Goal: Task Accomplishment & Management: Complete application form

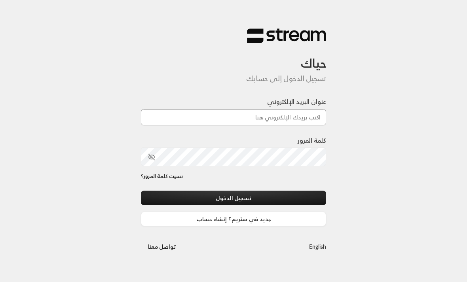
click at [298, 117] on input "عنوان البريد الإلكتروني" at bounding box center [233, 117] width 185 height 16
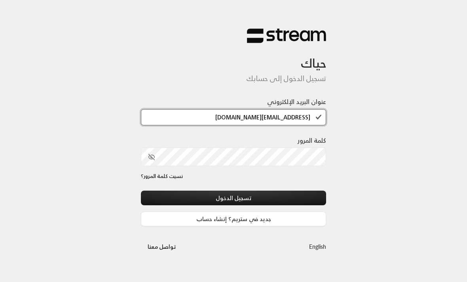
type input "[EMAIL_ADDRESS][DOMAIN_NAME]"
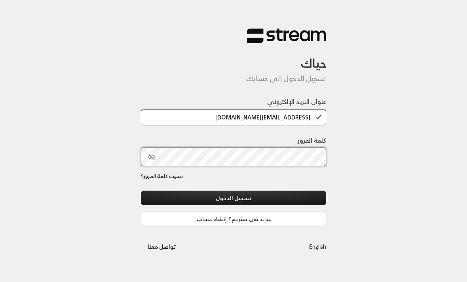
click at [233, 199] on button "تسجيل الدخول" at bounding box center [233, 198] width 185 height 15
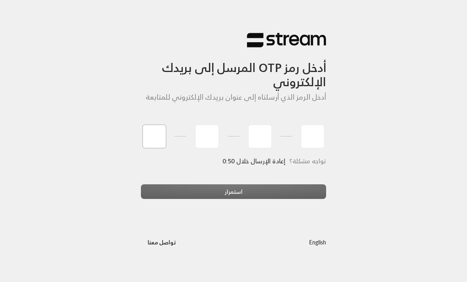
type input "0"
type input "5"
type input "7"
type input "2"
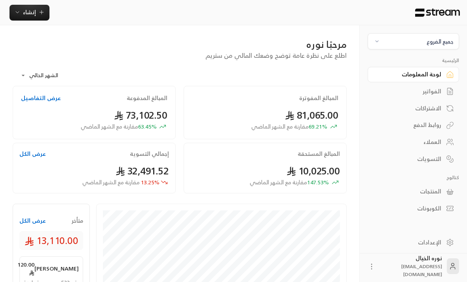
click at [447, 46] on div "جميع الفروع" at bounding box center [440, 41] width 27 height 8
click at [445, 79] on li "النرجس - An Narjis" at bounding box center [414, 77] width 82 height 15
click at [439, 94] on div "الفواتير" at bounding box center [409, 91] width 64 height 8
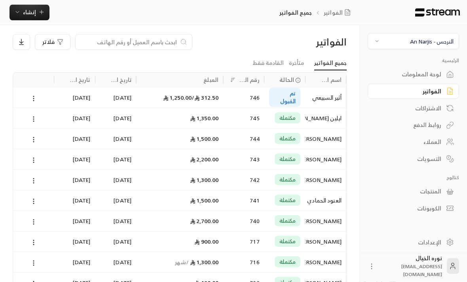
scroll to position [8, 0]
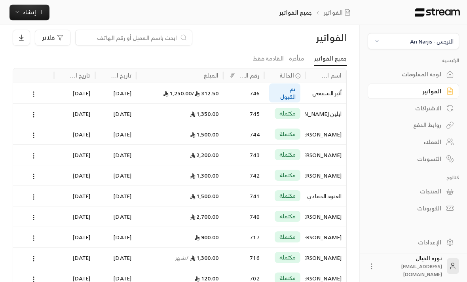
click at [328, 99] on div "أثير السبيعي" at bounding box center [326, 93] width 32 height 20
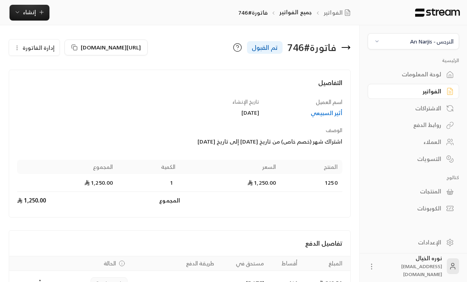
click at [40, 282] on button "Payments" at bounding box center [39, 283] width 9 height 9
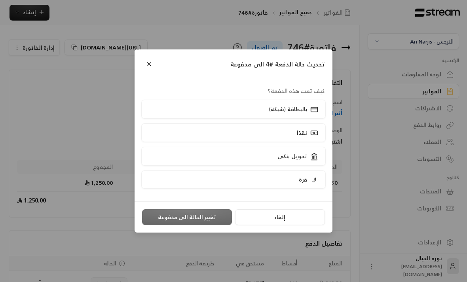
click at [311, 135] on rect at bounding box center [314, 133] width 7 height 4
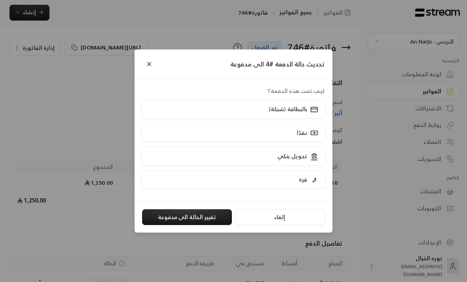
click at [212, 225] on button "تغيير الحالة الى مدفوعة" at bounding box center [187, 217] width 90 height 16
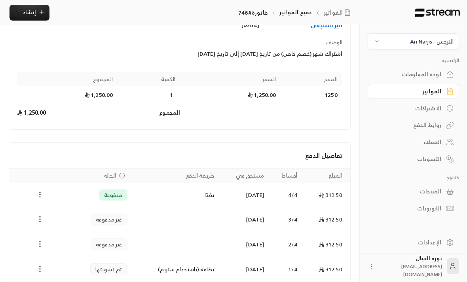
scroll to position [91, 0]
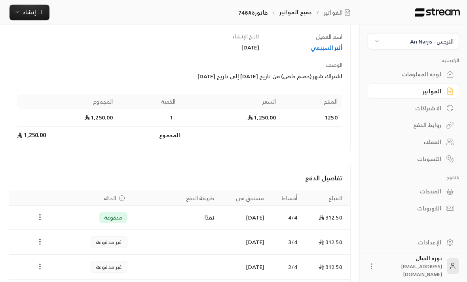
click at [40, 214] on icon "Payments" at bounding box center [40, 218] width 8 height 8
click at [360, 216] on div at bounding box center [233, 141] width 467 height 282
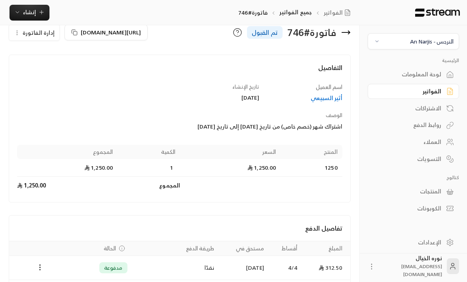
scroll to position [0, 0]
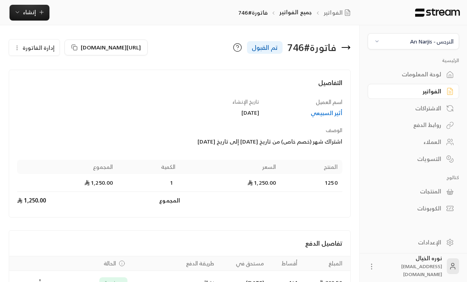
click at [434, 91] on div "الفواتير" at bounding box center [409, 91] width 64 height 8
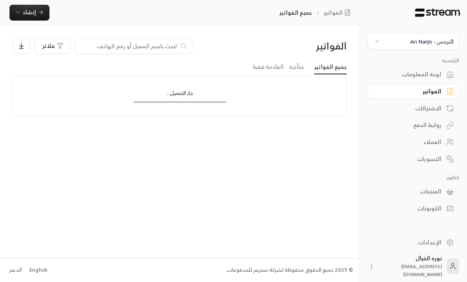
click at [168, 49] on input at bounding box center [128, 46] width 97 height 9
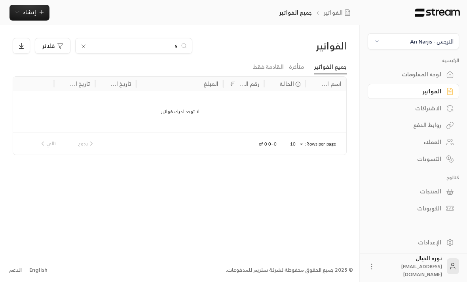
scroll to position [0, 0]
click at [174, 49] on input "S" at bounding box center [134, 46] width 88 height 9
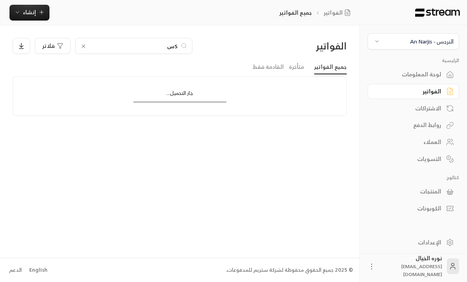
type input "S"
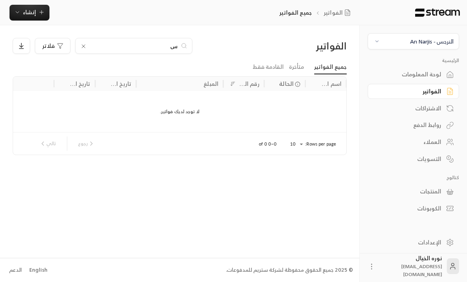
type input "سع"
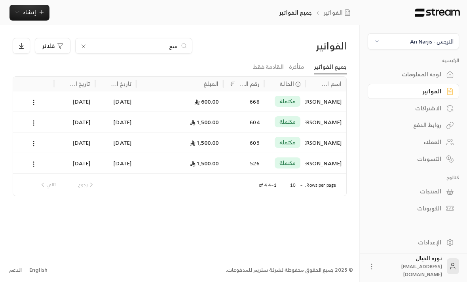
click at [323, 164] on div "[PERSON_NAME]" at bounding box center [326, 163] width 32 height 20
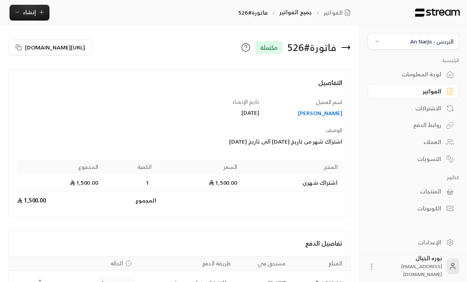
click at [41, 6] on button "إنشاء" at bounding box center [29, 13] width 40 height 16
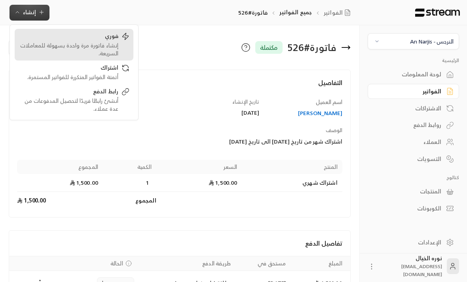
click at [108, 49] on div "إنشاء فاتورة مرة واحدة بسهولة للمعاملات السريعة." at bounding box center [69, 50] width 100 height 16
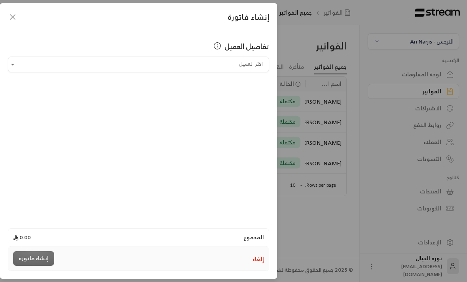
click at [259, 68] on input "اختر العميل" at bounding box center [138, 65] width 261 height 14
click at [245, 106] on span "[PERSON_NAME]" at bounding box center [236, 106] width 45 height 10
type input "**********"
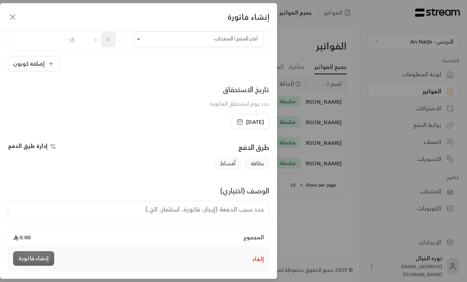
click at [246, 121] on span "[DATE]" at bounding box center [255, 122] width 18 height 8
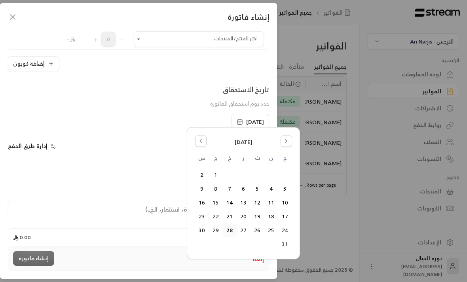
click at [245, 230] on button "27" at bounding box center [243, 230] width 13 height 13
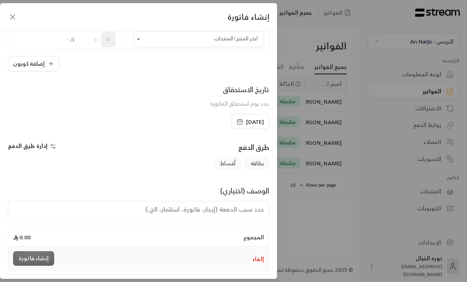
click at [140, 40] on icon "Open" at bounding box center [139, 39] width 8 height 8
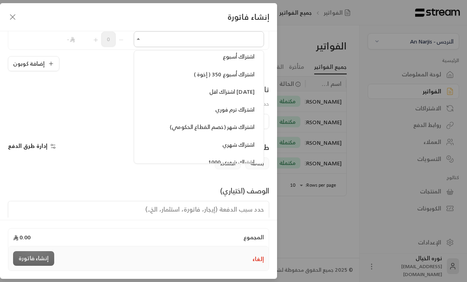
scroll to position [570, 0]
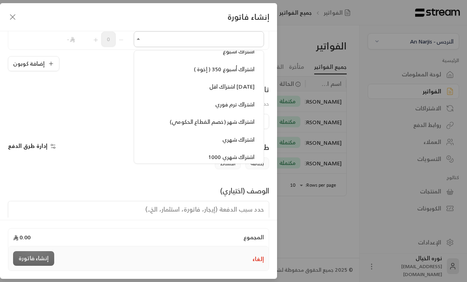
click at [238, 135] on span "اشتراك شهري" at bounding box center [238, 140] width 32 height 10
type input "**********"
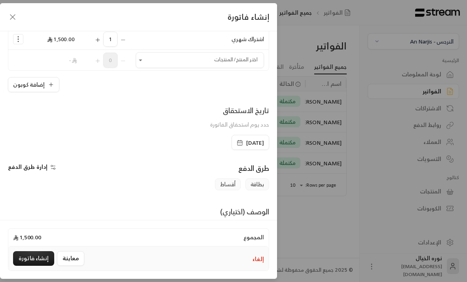
click at [40, 89] on button "إضافة كوبون" at bounding box center [33, 84] width 51 height 15
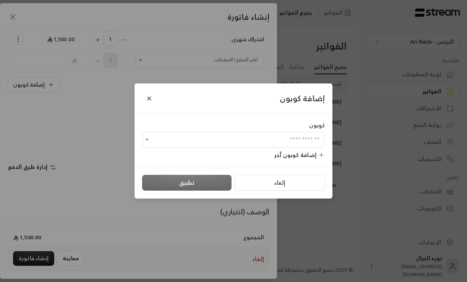
click at [317, 142] on input "اختر العميل" at bounding box center [233, 140] width 182 height 14
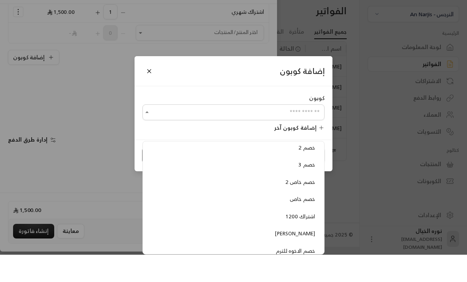
scroll to position [41, 0]
click at [307, 223] on span "خصم خاص" at bounding box center [302, 227] width 25 height 9
type input "*******"
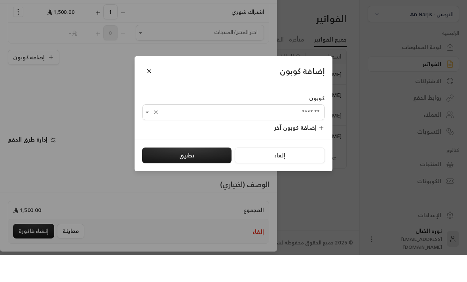
click at [220, 175] on button "تطبيق" at bounding box center [186, 183] width 89 height 16
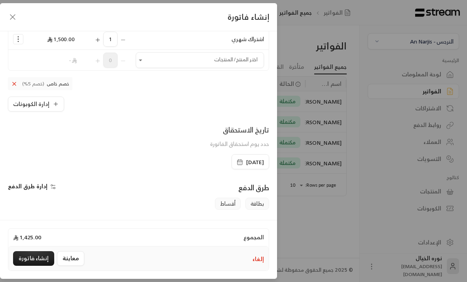
click at [17, 79] on span "خصم خاص (خصم 5%)" at bounding box center [40, 83] width 64 height 13
click at [13, 86] on icon at bounding box center [14, 84] width 6 height 6
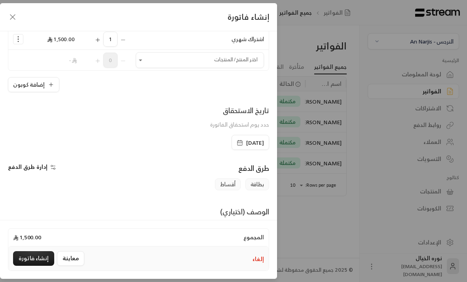
click at [52, 83] on icon "button" at bounding box center [51, 85] width 6 height 6
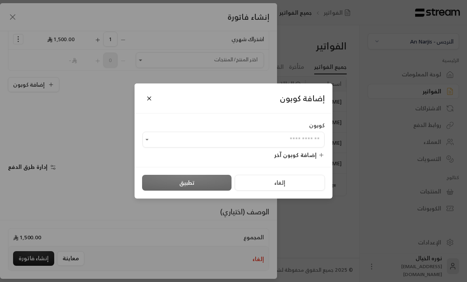
click at [311, 144] on input "اختر العميل" at bounding box center [233, 140] width 182 height 14
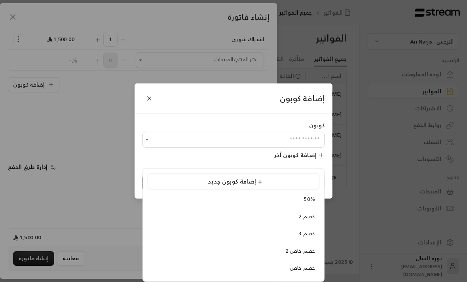
click at [311, 212] on span "خصم 2" at bounding box center [306, 216] width 17 height 9
type input "*****"
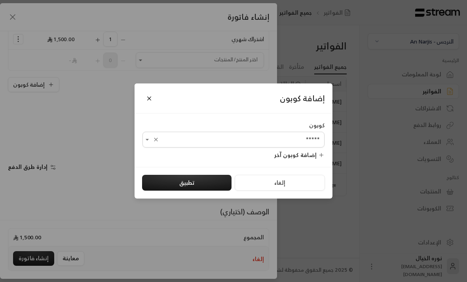
click at [218, 185] on button "تطبيق" at bounding box center [186, 183] width 89 height 16
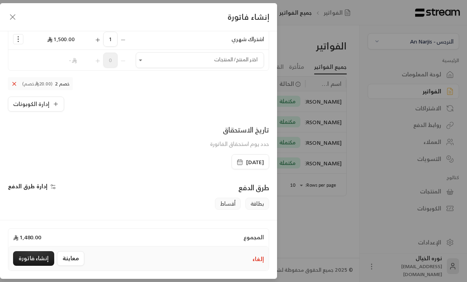
click at [22, 87] on span "(20.00 خصم)" at bounding box center [37, 84] width 30 height 6
click at [21, 81] on span "خصم 2 (20.00 خصم)" at bounding box center [40, 83] width 65 height 13
click at [16, 84] on icon at bounding box center [14, 84] width 6 height 6
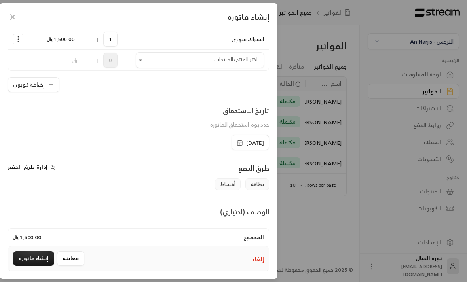
click at [49, 86] on icon "button" at bounding box center [51, 85] width 6 height 6
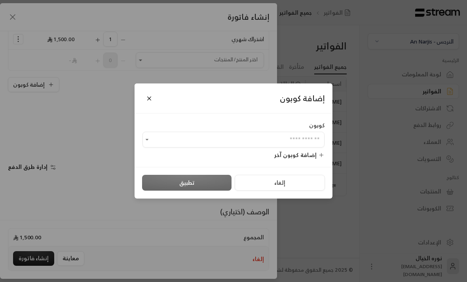
click at [292, 144] on input "اختر العميل" at bounding box center [233, 140] width 182 height 14
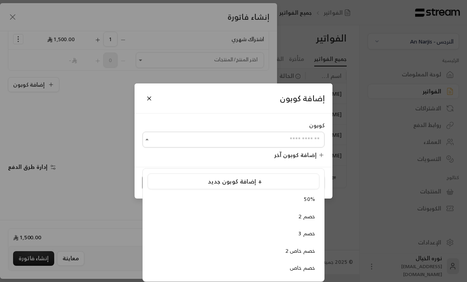
click at [311, 229] on span "خصم 3" at bounding box center [306, 233] width 17 height 9
type input "*****"
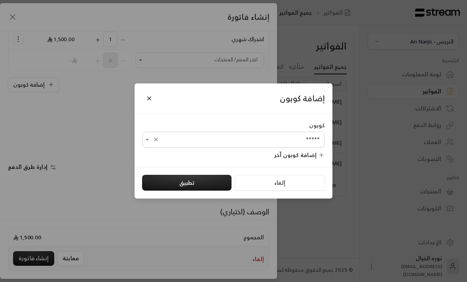
click at [220, 187] on button "تطبيق" at bounding box center [186, 183] width 89 height 16
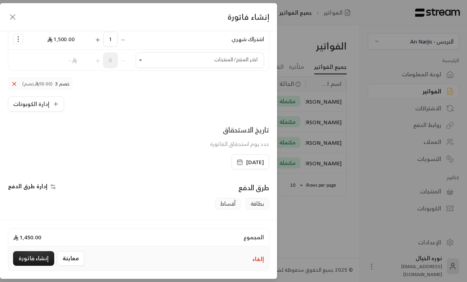
click at [12, 85] on icon at bounding box center [14, 84] width 6 height 6
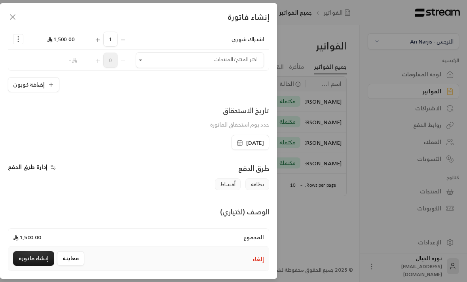
click at [46, 85] on button "إضافة كوبون" at bounding box center [33, 84] width 51 height 15
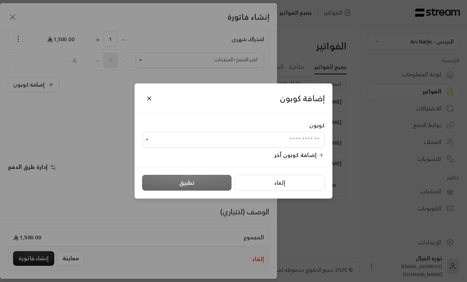
click at [318, 139] on input "اختر العميل" at bounding box center [233, 140] width 182 height 14
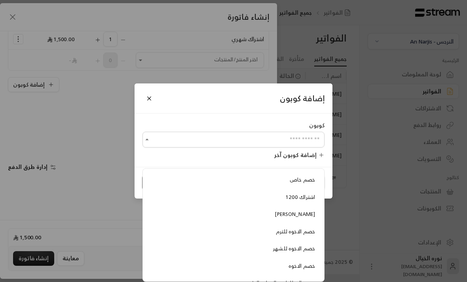
scroll to position [88, 0]
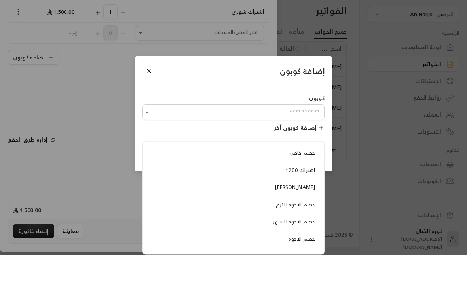
click at [300, 279] on span "خصم القطاعات والجهات الحكومية" at bounding box center [277, 283] width 75 height 9
type input "**********"
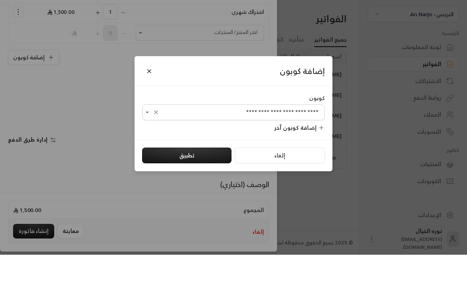
click at [219, 175] on button "تطبيق" at bounding box center [186, 183] width 89 height 16
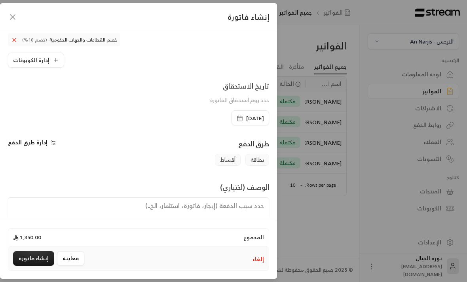
scroll to position [131, 0]
click at [40, 266] on button "إنشاء فاتورة" at bounding box center [33, 258] width 41 height 15
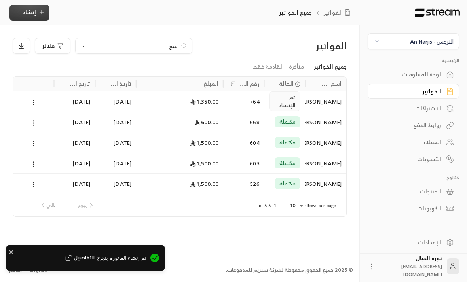
scroll to position [0, 0]
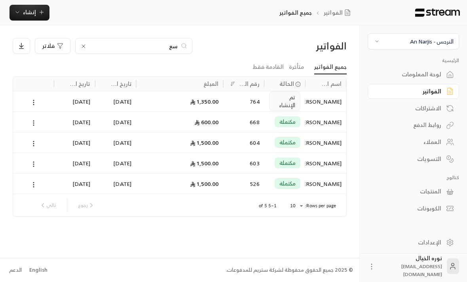
click at [439, 39] on div "النرجس - An Narjis" at bounding box center [432, 41] width 44 height 8
click at [440, 97] on li "المروج Main Branch" at bounding box center [414, 94] width 82 height 15
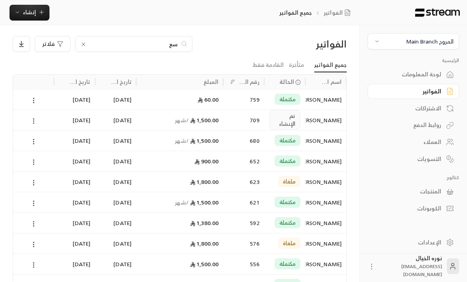
scroll to position [0, 0]
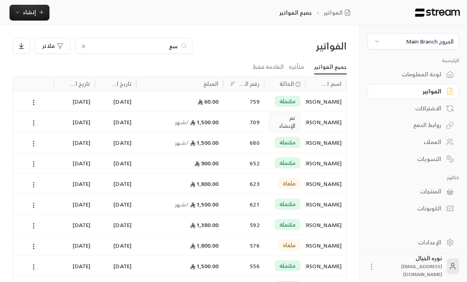
click at [166, 49] on input "سع" at bounding box center [134, 46] width 88 height 9
click at [167, 50] on div "سع" at bounding box center [133, 46] width 117 height 16
click at [176, 43] on input "سع" at bounding box center [134, 45] width 88 height 9
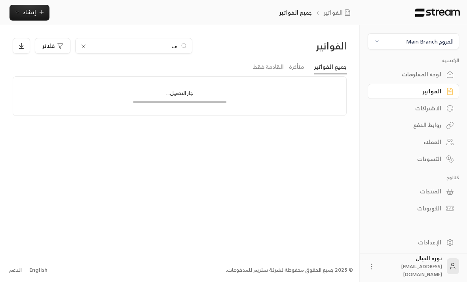
type input "فا"
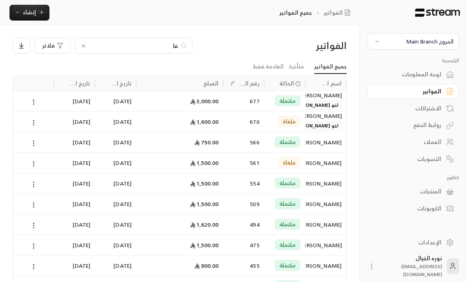
click at [295, 180] on span "مكتملة" at bounding box center [287, 183] width 17 height 8
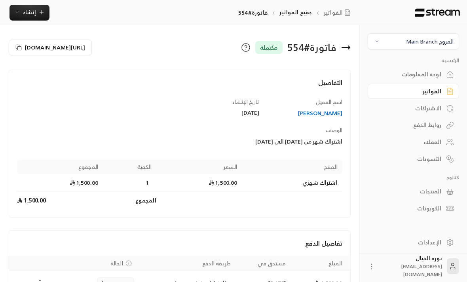
click at [44, 8] on span "إنشاء" at bounding box center [29, 12] width 30 height 10
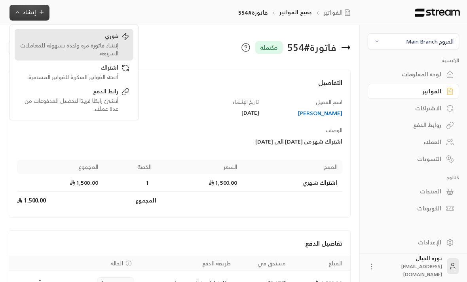
click at [123, 48] on div "فوري إنشاء فاتورة مرة واحدة بسهولة للمعاملات السريعة." at bounding box center [74, 44] width 111 height 25
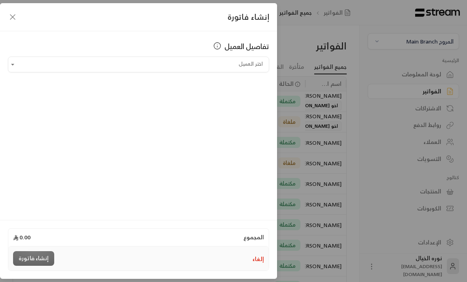
scroll to position [0, 0]
click at [248, 69] on input "اختر العميل" at bounding box center [138, 65] width 261 height 14
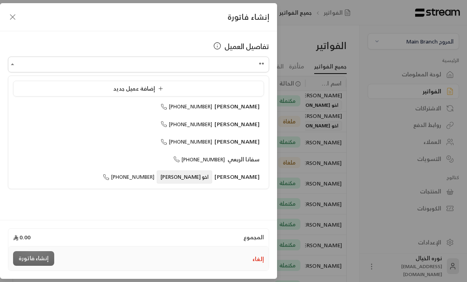
click at [236, 110] on span "[PERSON_NAME]" at bounding box center [236, 106] width 45 height 10
type input "**********"
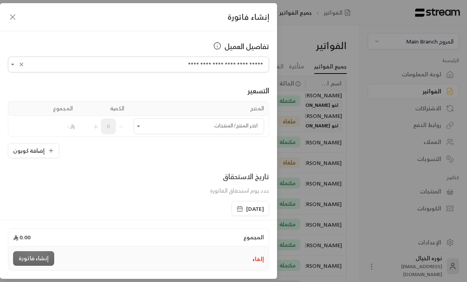
click at [244, 130] on input "اختر العميل" at bounding box center [199, 126] width 130 height 14
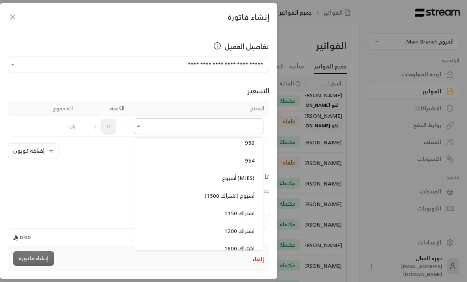
click at [241, 181] on li "أسبوع (MIES)" at bounding box center [199, 178] width 120 height 15
type input "**********"
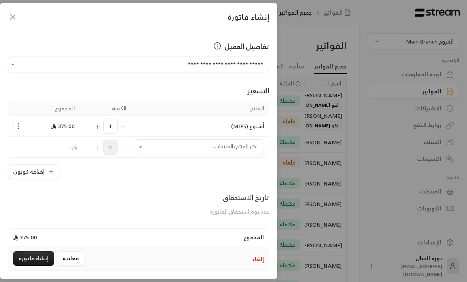
click at [18, 129] on circle "Selected Products" at bounding box center [18, 128] width 1 height 1
click at [63, 159] on span "إزالة المنتج" at bounding box center [51, 159] width 23 height 9
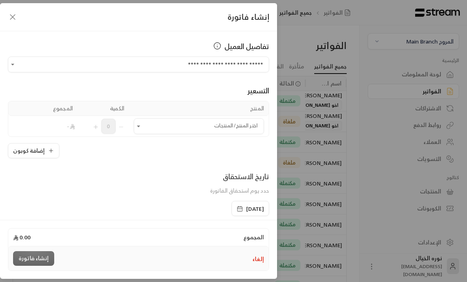
click at [136, 131] on button "Open" at bounding box center [138, 125] width 9 height 9
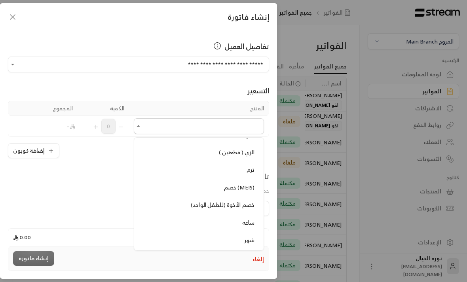
click at [238, 182] on span "خصم (MEIS)" at bounding box center [239, 187] width 30 height 10
type input "**********"
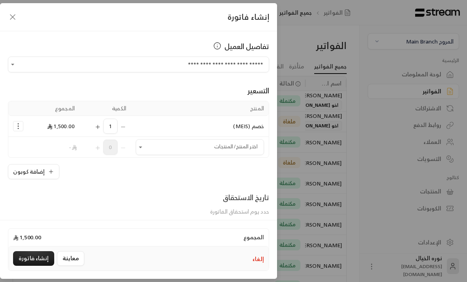
click at [147, 152] on input "اختر العميل" at bounding box center [200, 147] width 128 height 14
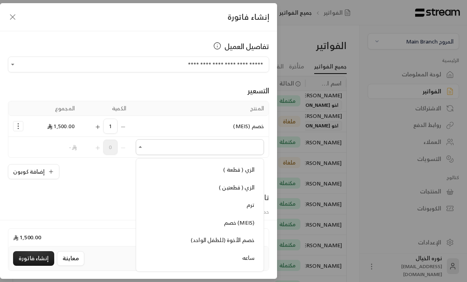
scroll to position [716, 0]
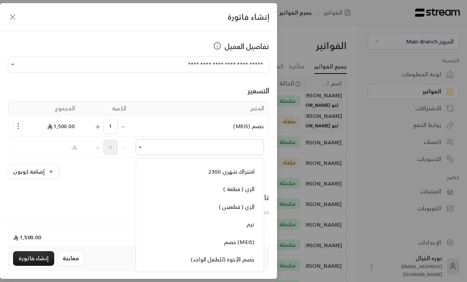
click at [246, 203] on span "الزي ( قطعتين )" at bounding box center [237, 207] width 36 height 10
type input "**********"
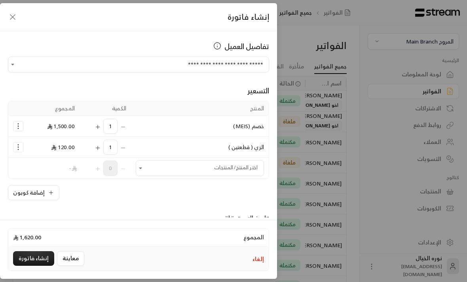
click at [146, 170] on input "اختر العميل" at bounding box center [200, 168] width 128 height 14
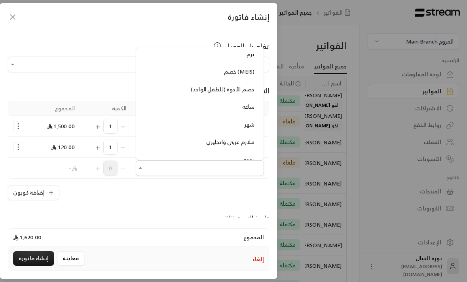
scroll to position [776, 0]
click at [242, 136] on span "ملازم عربي وانجليزي" at bounding box center [230, 141] width 48 height 10
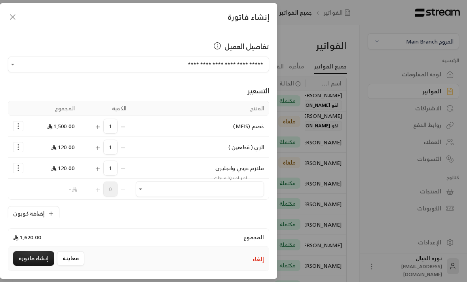
type input "**********"
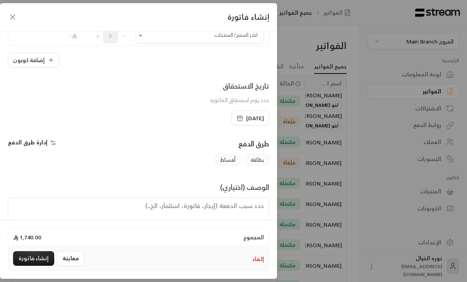
scroll to position [153, 0]
click at [225, 218] on textarea at bounding box center [138, 216] width 261 height 36
click at [231, 214] on textarea "اشترا" at bounding box center [138, 216] width 261 height 36
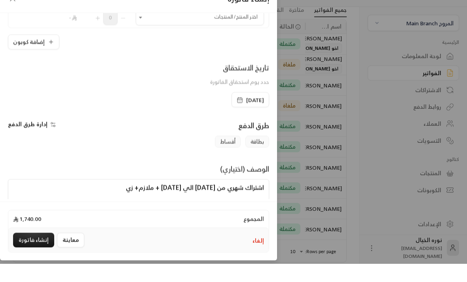
scroll to position [56, 0]
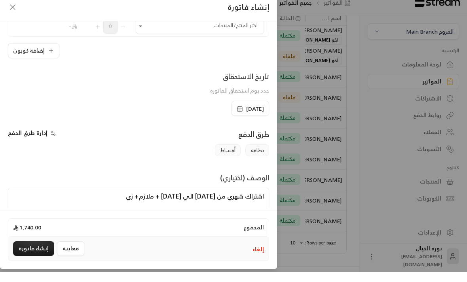
type textarea "اشتراك شهري من [DATE] الي [DATE] + ملازم+ زي"
click at [40, 266] on button "إنشاء فاتورة" at bounding box center [33, 258] width 41 height 15
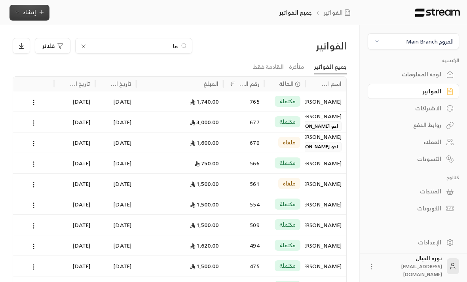
scroll to position [0, 0]
click at [167, 47] on input "فا" at bounding box center [134, 46] width 88 height 9
click at [175, 49] on input "فا" at bounding box center [134, 46] width 88 height 9
click at [176, 50] on div "فا" at bounding box center [133, 46] width 117 height 16
click at [165, 48] on input "فا" at bounding box center [134, 46] width 88 height 9
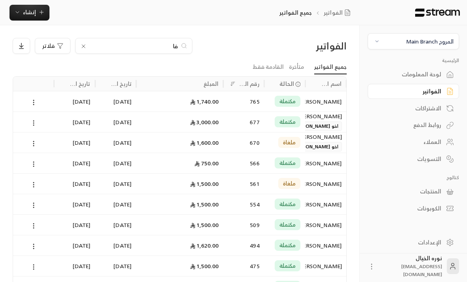
type input "ف"
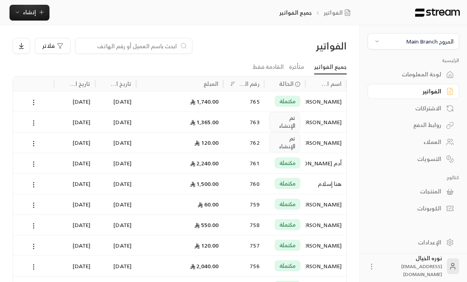
type input "ن"
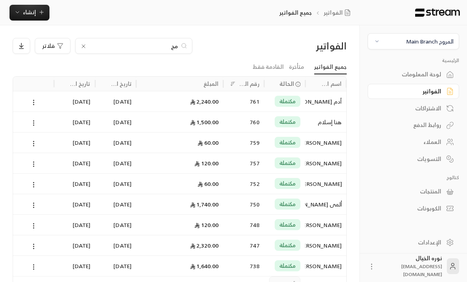
type input "محم"
click at [302, 100] on div "مكتملة" at bounding box center [284, 101] width 41 height 21
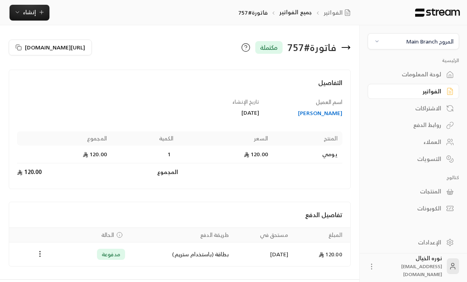
click at [332, 112] on div "[PERSON_NAME]" at bounding box center [305, 113] width 76 height 8
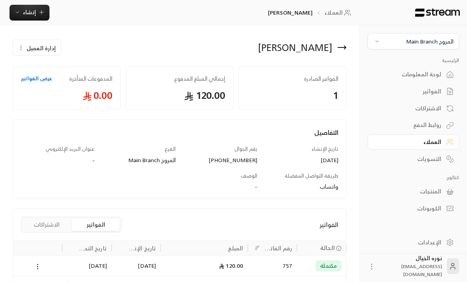
click at [239, 166] on div "التفاصيل تاريخ الإنشاء [DATE] رقم الجوال [PHONE_NUMBER] الفرع المروج Main Branc…" at bounding box center [179, 163] width 325 height 71
click at [254, 159] on div "[PHONE_NUMBER]" at bounding box center [221, 160] width 74 height 8
click at [34, 19] on button "إنشاء" at bounding box center [29, 13] width 40 height 16
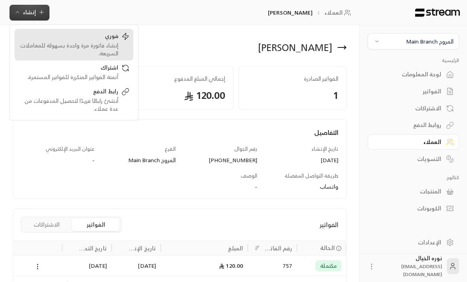
click at [119, 49] on div "فوري إنشاء فاتورة مرة واحدة بسهولة للمعاملات السريعة." at bounding box center [74, 44] width 111 height 25
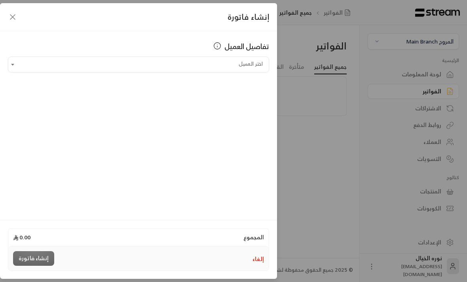
click at [250, 63] on input "اختر العميل" at bounding box center [138, 65] width 261 height 14
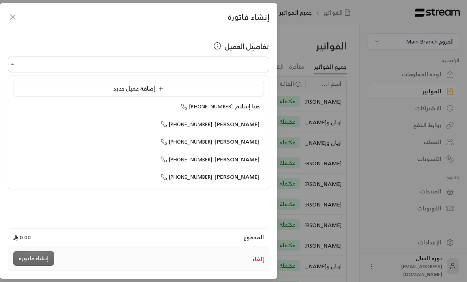
scroll to position [0, 0]
click at [239, 66] on input "اختر العميل" at bounding box center [138, 65] width 261 height 14
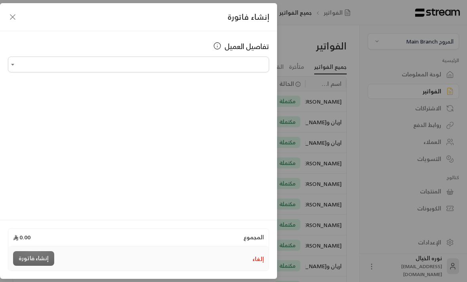
type input "*"
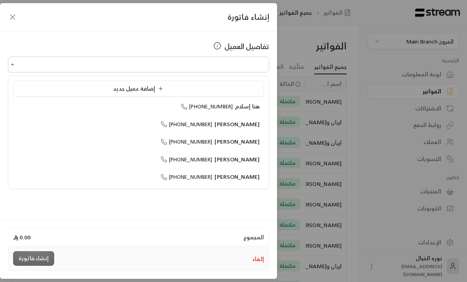
type input "*"
click at [238, 106] on span "[PERSON_NAME]" at bounding box center [236, 106] width 45 height 10
type input "**********"
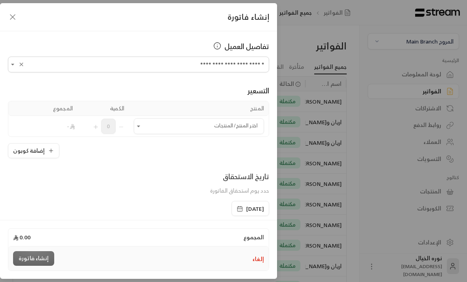
click at [141, 125] on icon "Open" at bounding box center [139, 126] width 8 height 8
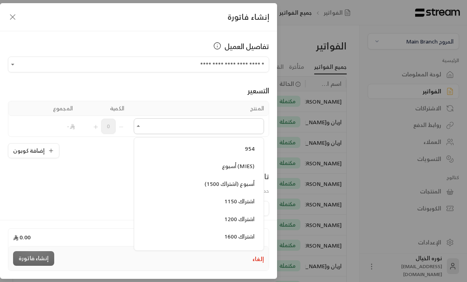
scroll to position [367, 0]
click at [242, 163] on span "أسبوع (MIES)" at bounding box center [238, 165] width 32 height 10
type input "**********"
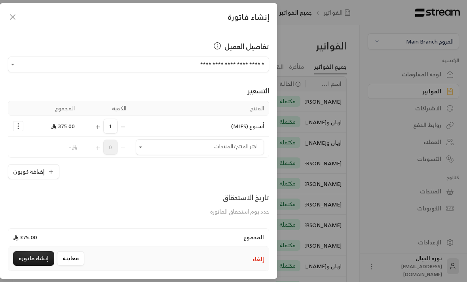
click at [15, 125] on icon "Selected Products" at bounding box center [18, 126] width 8 height 8
click at [62, 160] on span "إزالة المنتج" at bounding box center [51, 159] width 23 height 9
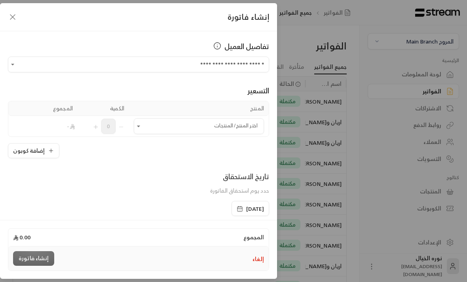
click at [141, 129] on icon "Open" at bounding box center [139, 126] width 8 height 8
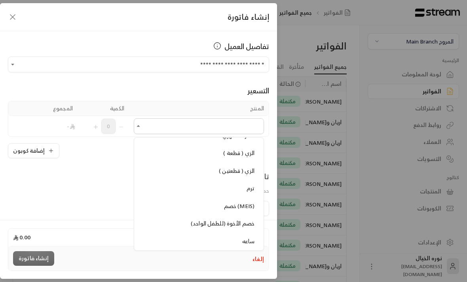
scroll to position [740, 0]
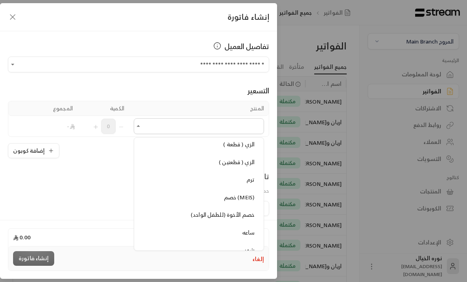
click at [238, 192] on span "خصم (MEIS)" at bounding box center [239, 197] width 30 height 10
type input "**********"
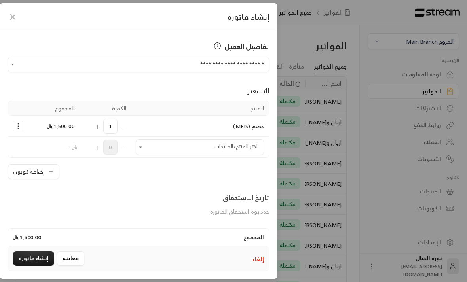
click at [142, 144] on icon "Open" at bounding box center [141, 147] width 8 height 8
click at [243, 204] on span "ملازم عربي وانجليزي" at bounding box center [230, 209] width 48 height 10
type input "**********"
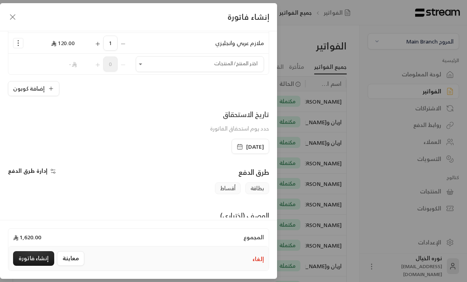
scroll to position [104, 0]
click at [237, 143] on span "[DATE]" at bounding box center [250, 146] width 27 height 8
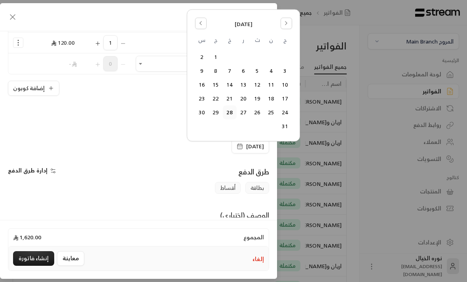
click at [256, 115] on button "26" at bounding box center [257, 112] width 13 height 13
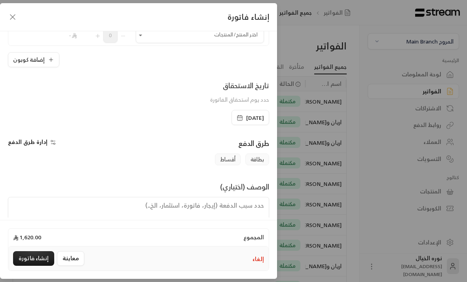
scroll to position [132, 0]
click at [241, 209] on textarea at bounding box center [138, 216] width 261 height 36
type textarea "غ"
click at [223, 212] on textarea "فاتود" at bounding box center [138, 216] width 261 height 36
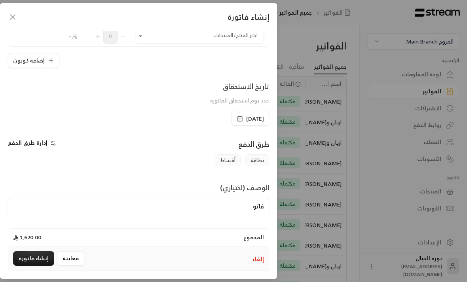
click at [225, 205] on textarea "فاتو" at bounding box center [138, 216] width 261 height 36
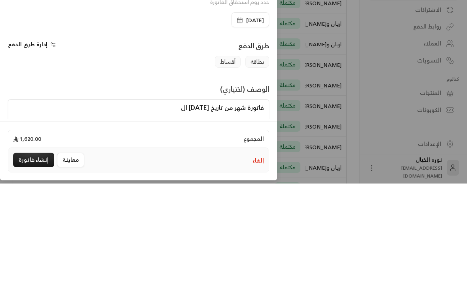
type textarea "فاتورة شهر من تاريخ [DATE] الى"
